Goal: Use online tool/utility: Utilize a website feature to perform a specific function

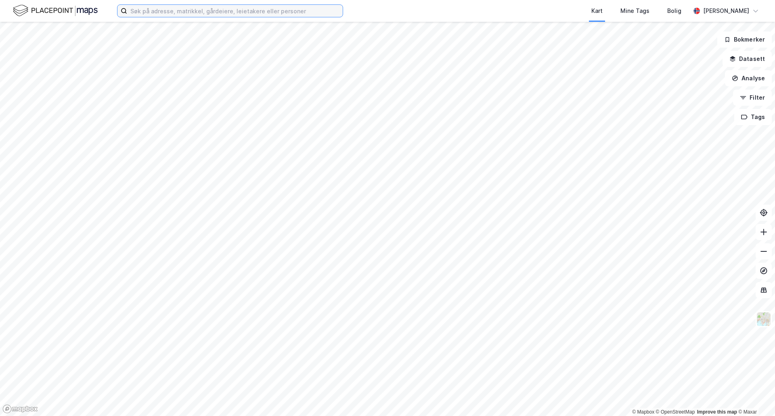
click at [150, 13] on input at bounding box center [235, 11] width 216 height 12
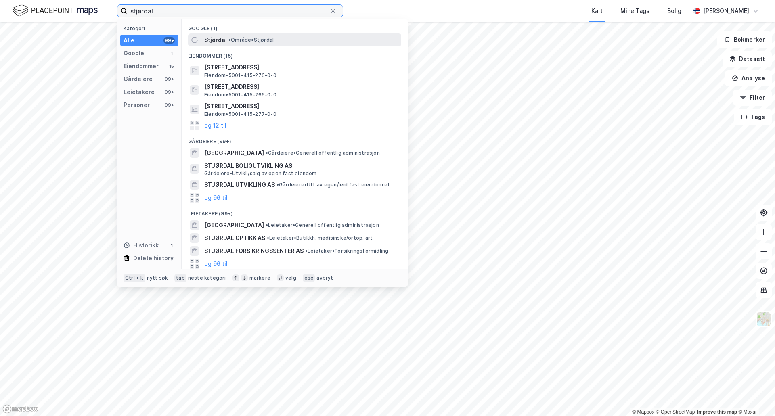
type input "stjørdal"
click at [218, 38] on span "Stjørdal" at bounding box center [215, 40] width 23 height 10
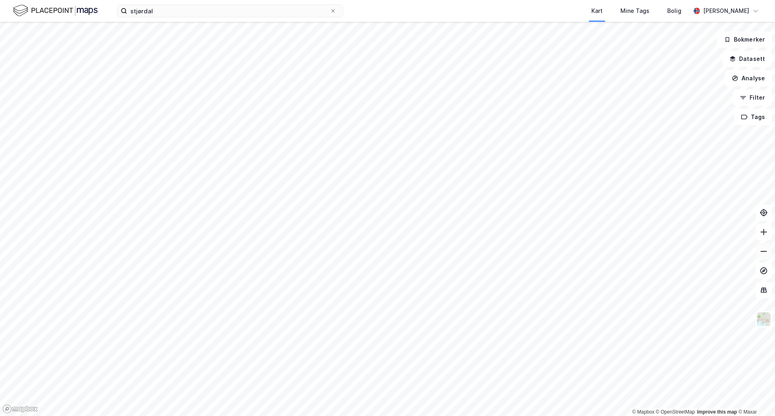
click at [764, 256] on button at bounding box center [764, 251] width 16 height 16
click at [748, 80] on button "Analyse" at bounding box center [748, 78] width 47 height 16
click at [671, 93] on div "Tegn område" at bounding box center [678, 95] width 70 height 7
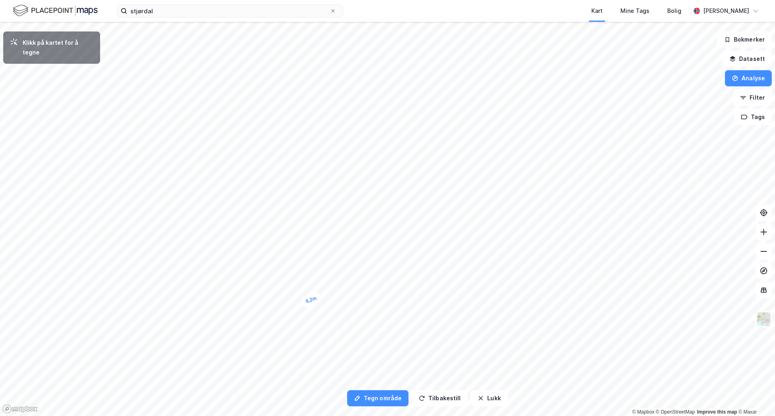
click at [319, 297] on div "6,2m" at bounding box center [310, 300] width 23 height 18
drag, startPoint x: 317, startPoint y: 289, endPoint x: 314, endPoint y: 284, distance: 5.8
click at [314, 22] on div "15,79㎡ 1 6,2m 5,1m 7,9m" at bounding box center [387, 22] width 775 height 0
click at [296, 291] on div "4,9m" at bounding box center [299, 296] width 21 height 23
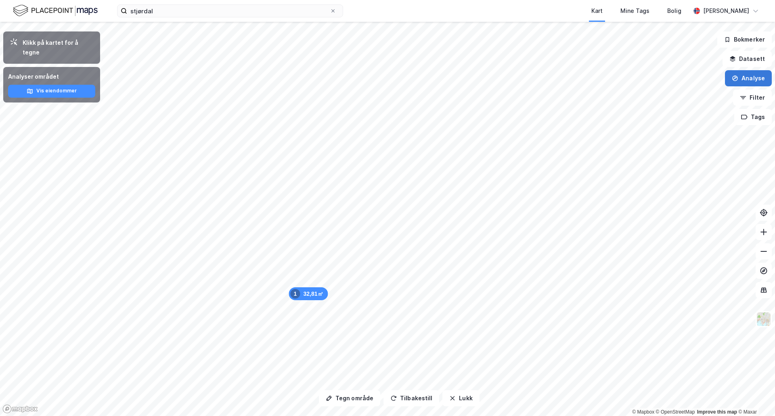
click at [745, 77] on button "Analyse" at bounding box center [748, 78] width 47 height 16
